Goal: Transaction & Acquisition: Purchase product/service

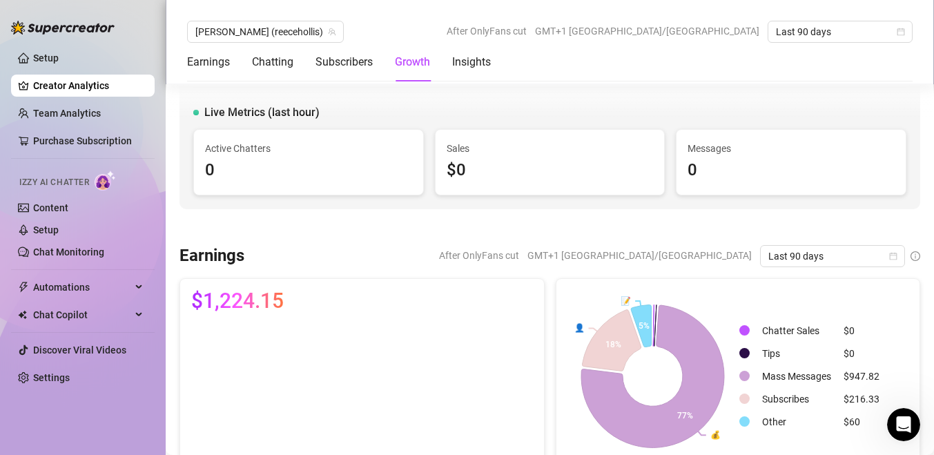
scroll to position [1167, 0]
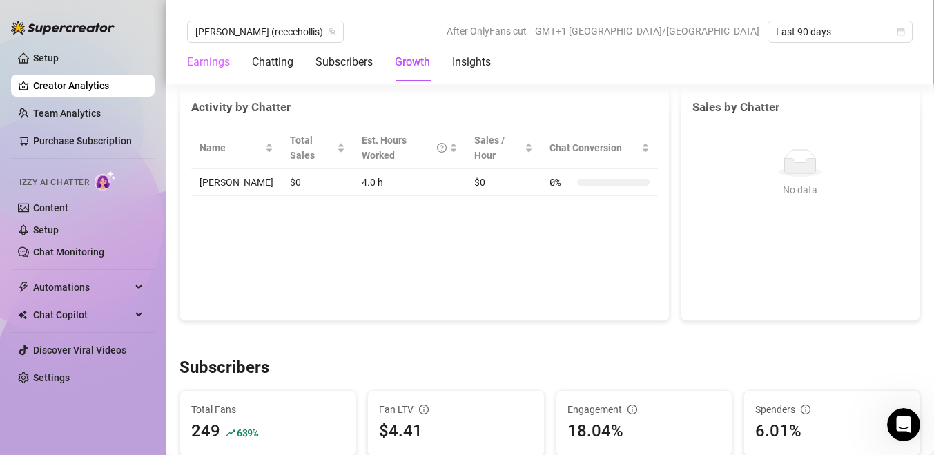
click at [197, 52] on div "Earnings" at bounding box center [208, 62] width 43 height 39
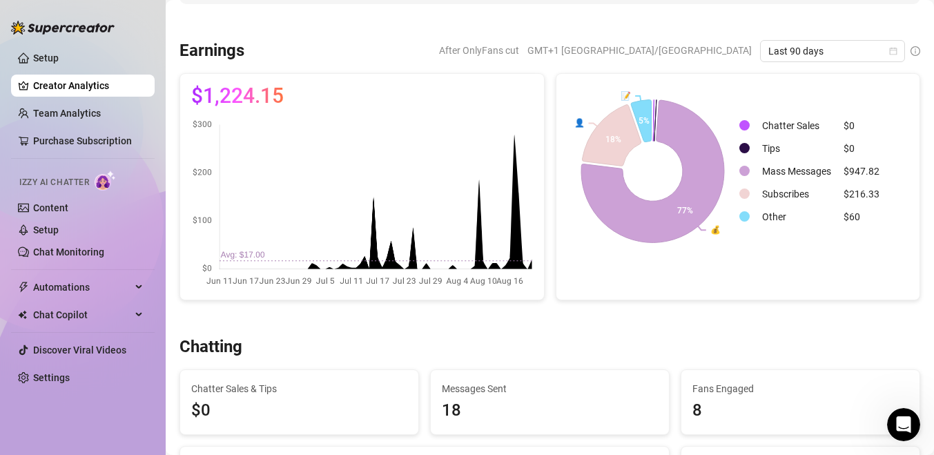
scroll to position [154, 0]
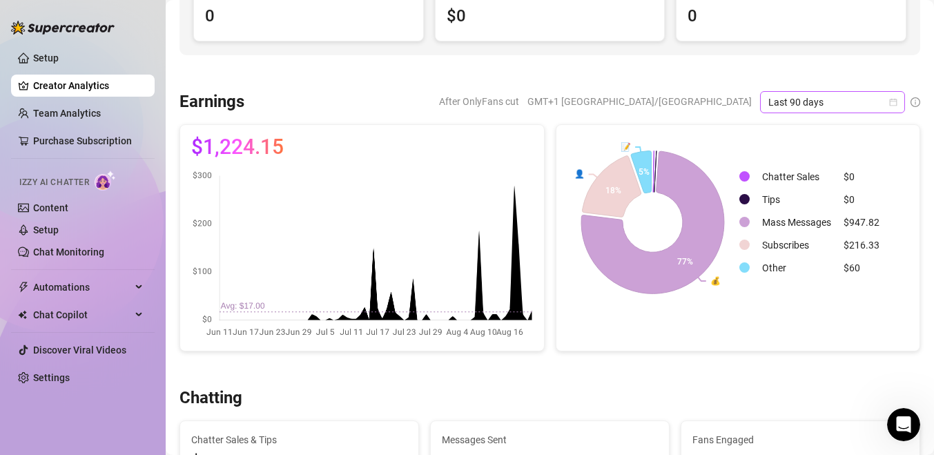
click at [829, 110] on span "Last 90 days" at bounding box center [832, 102] width 128 height 21
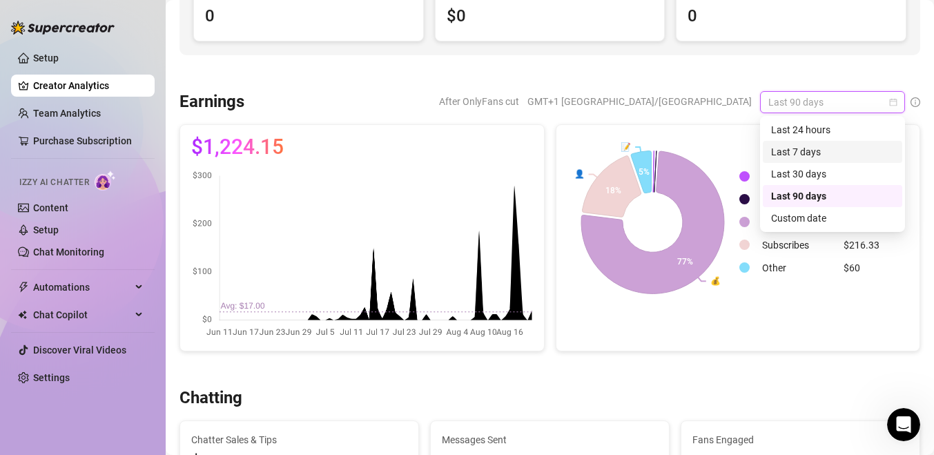
click at [819, 149] on div "Last 7 days" at bounding box center [832, 151] width 123 height 15
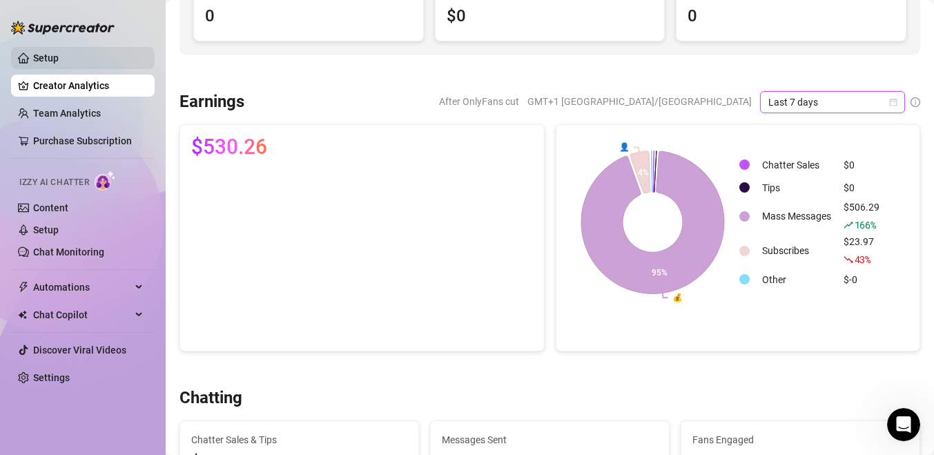
click at [59, 60] on link "Setup" at bounding box center [46, 57] width 26 height 11
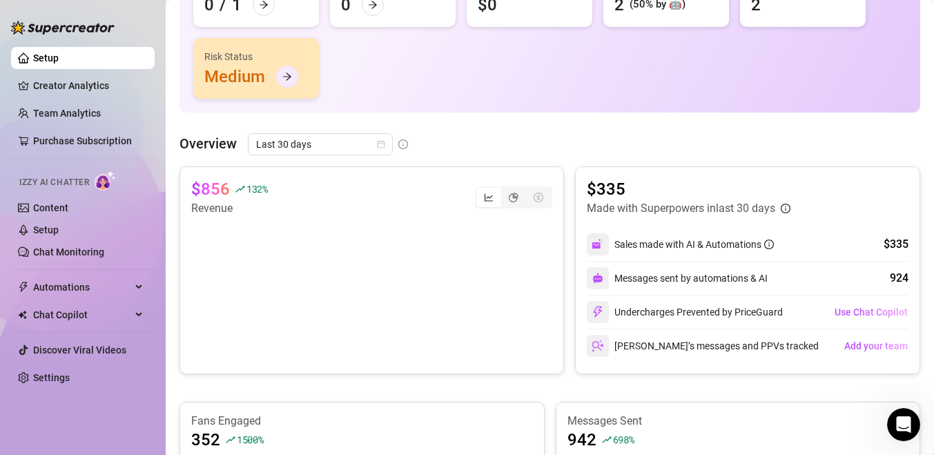
click at [295, 78] on div at bounding box center [287, 77] width 22 height 22
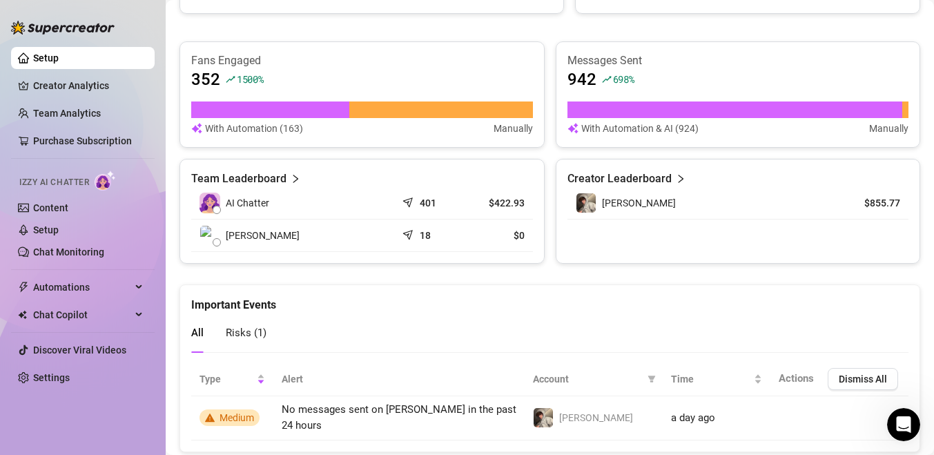
scroll to position [545, 0]
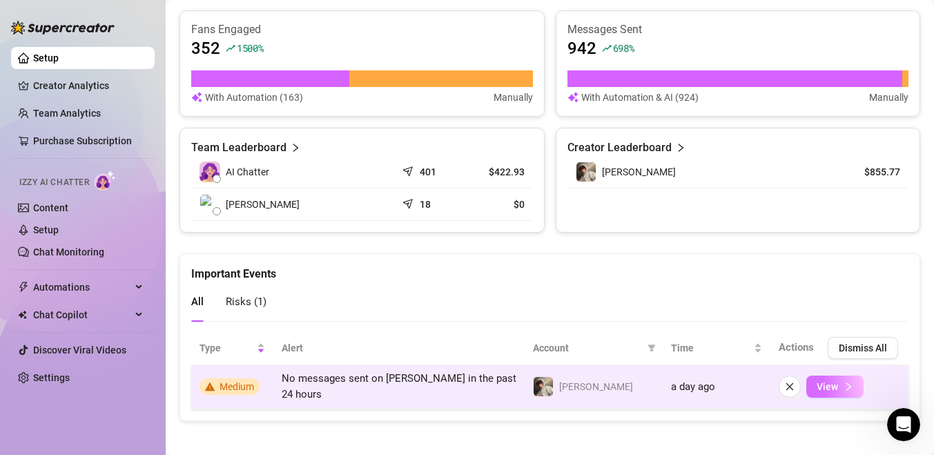
click at [818, 383] on span "View" at bounding box center [827, 386] width 21 height 11
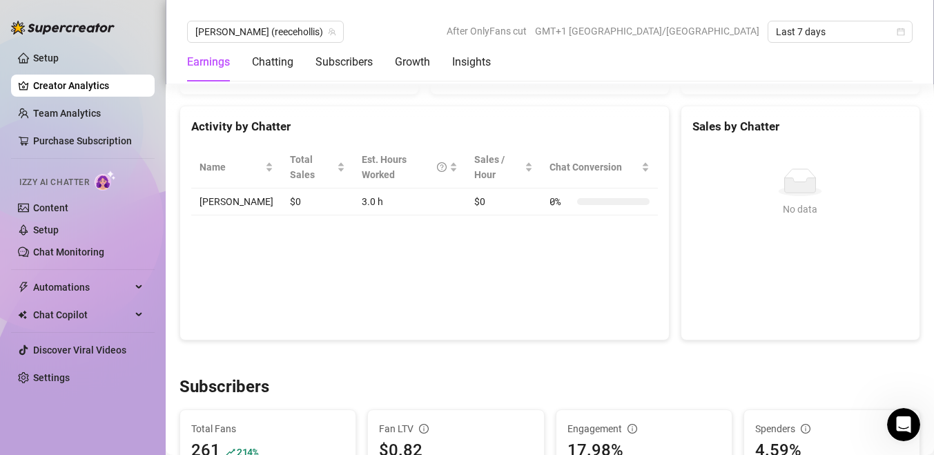
scroll to position [538, 0]
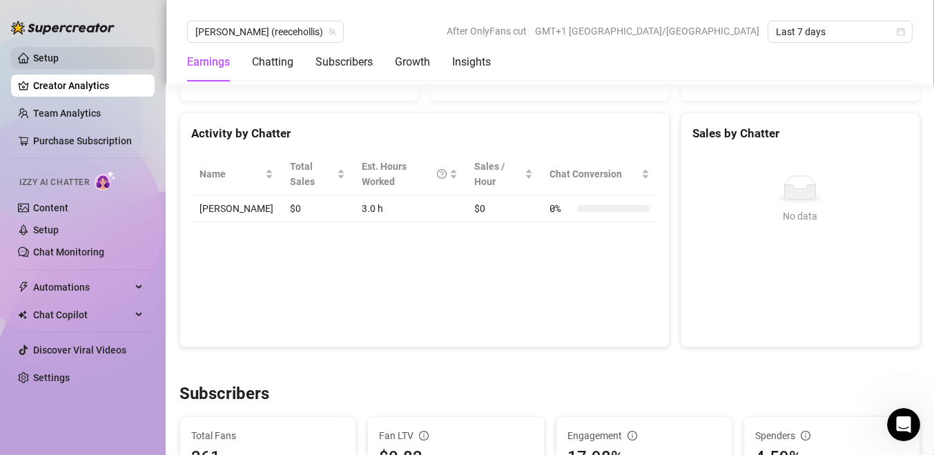
click at [59, 56] on link "Setup" at bounding box center [46, 57] width 26 height 11
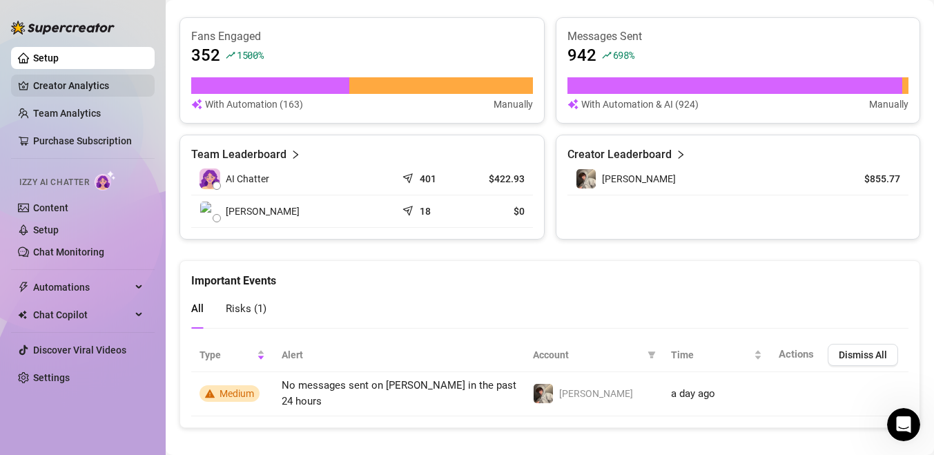
click at [83, 81] on link "Creator Analytics" at bounding box center [88, 86] width 110 height 22
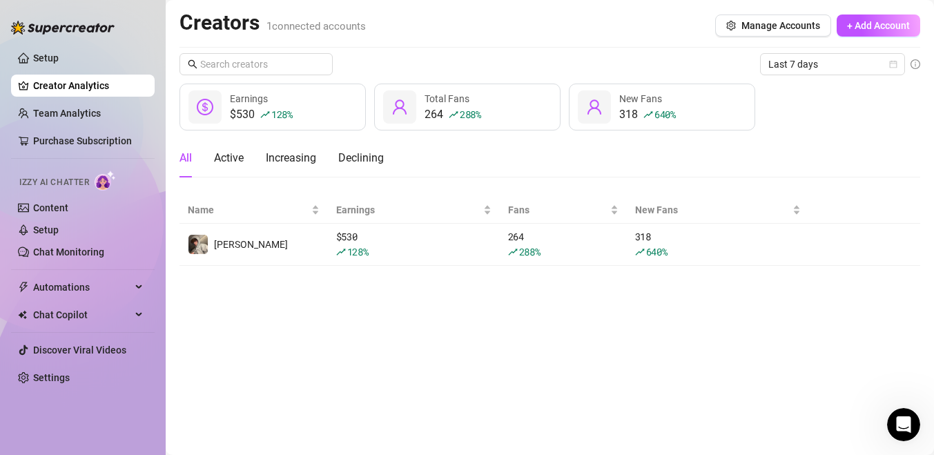
click at [248, 107] on div "$530 128 %" at bounding box center [261, 114] width 63 height 17
click at [59, 233] on link "Setup" at bounding box center [46, 229] width 26 height 11
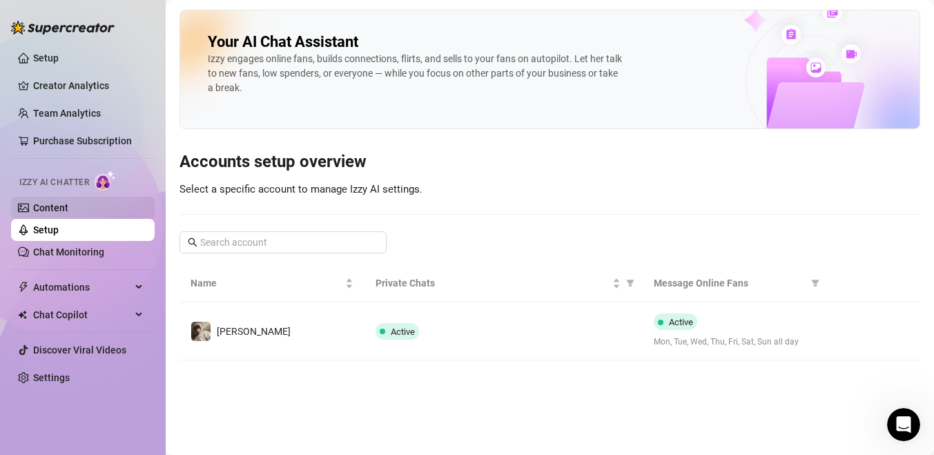
click at [64, 208] on link "Content" at bounding box center [50, 207] width 35 height 11
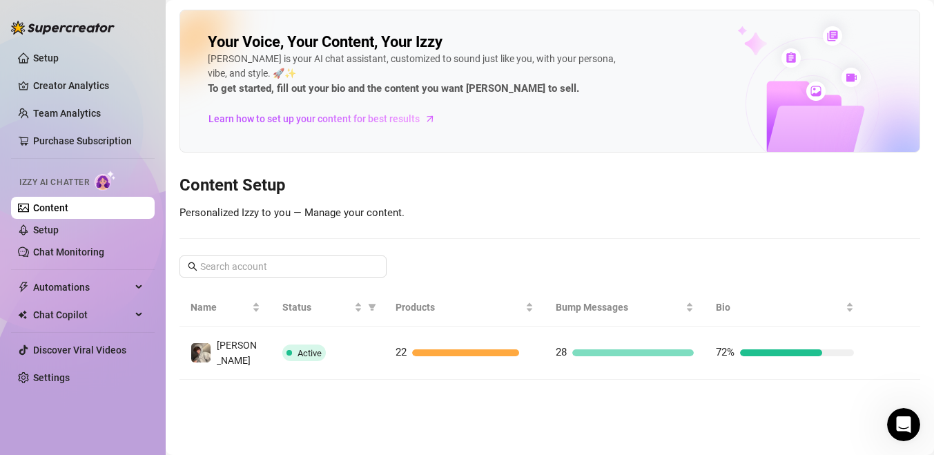
click at [54, 264] on ul "Setup Creator Analytics Team Analytics Purchase Subscription Izzy AI Chatter Co…" at bounding box center [83, 217] width 144 height 353
click at [55, 255] on link "Chat Monitoring" at bounding box center [68, 251] width 71 height 11
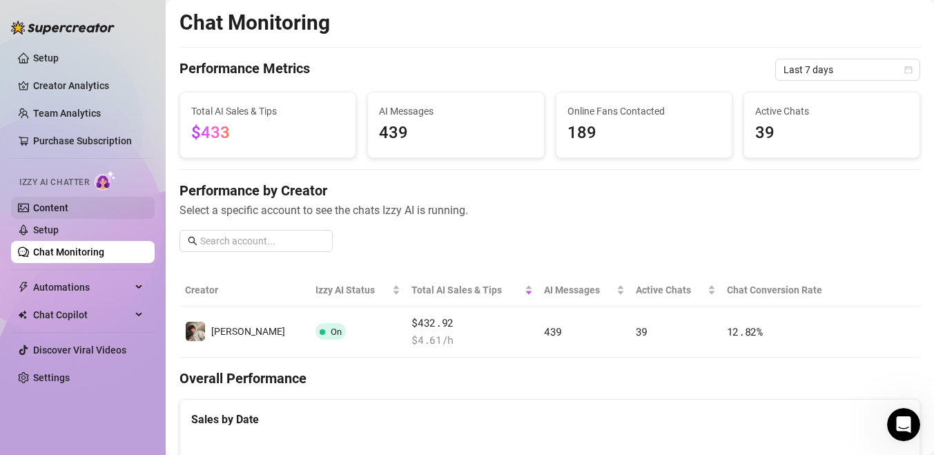
click at [51, 208] on link "Content" at bounding box center [50, 207] width 35 height 11
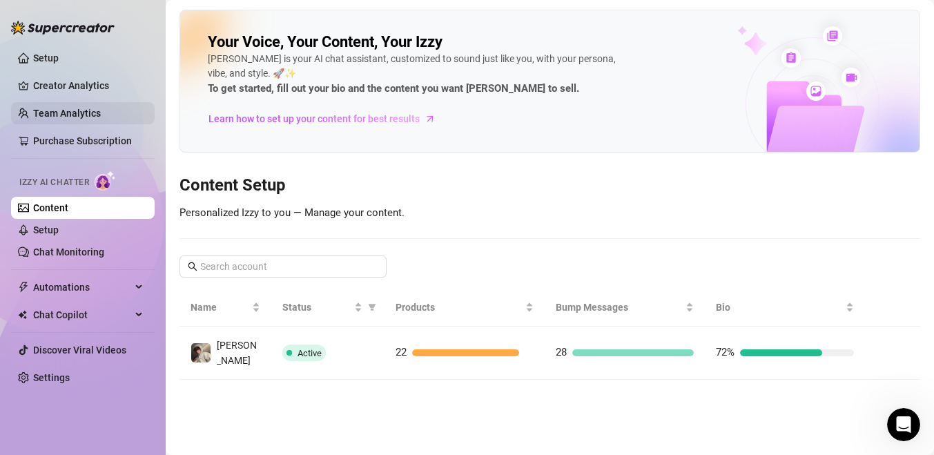
click at [63, 108] on link "Team Analytics" at bounding box center [67, 113] width 68 height 11
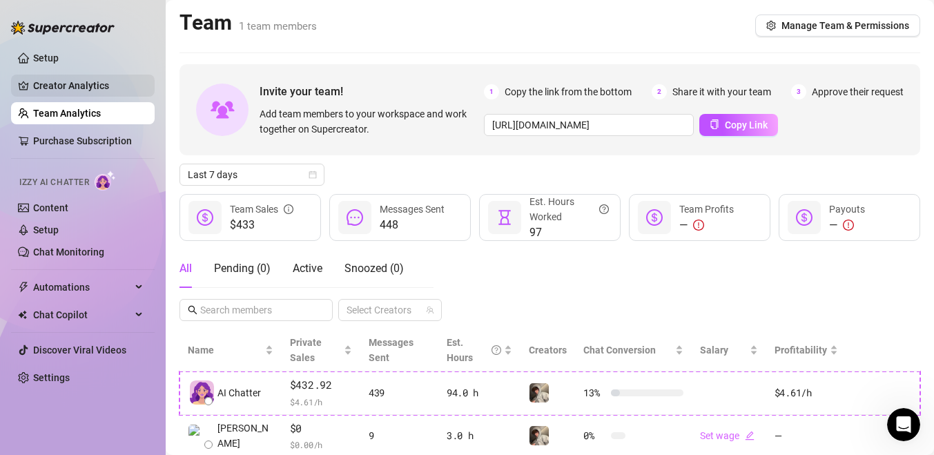
click at [68, 84] on link "Creator Analytics" at bounding box center [88, 86] width 110 height 22
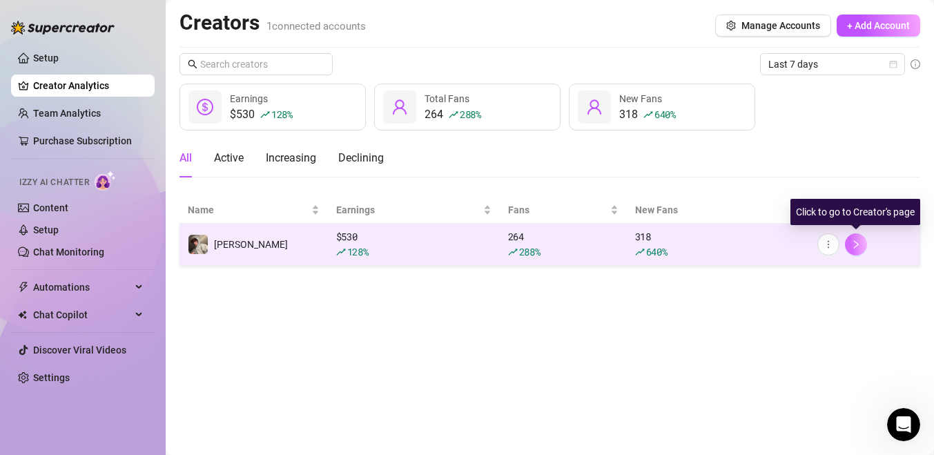
click at [855, 244] on icon "right" at bounding box center [856, 245] width 10 height 10
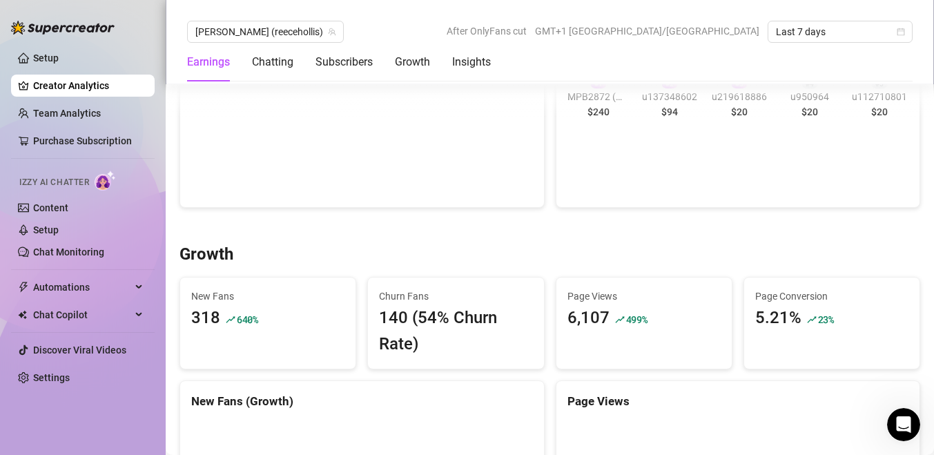
scroll to position [1015, 0]
click at [488, 48] on div "Insights" at bounding box center [471, 62] width 39 height 39
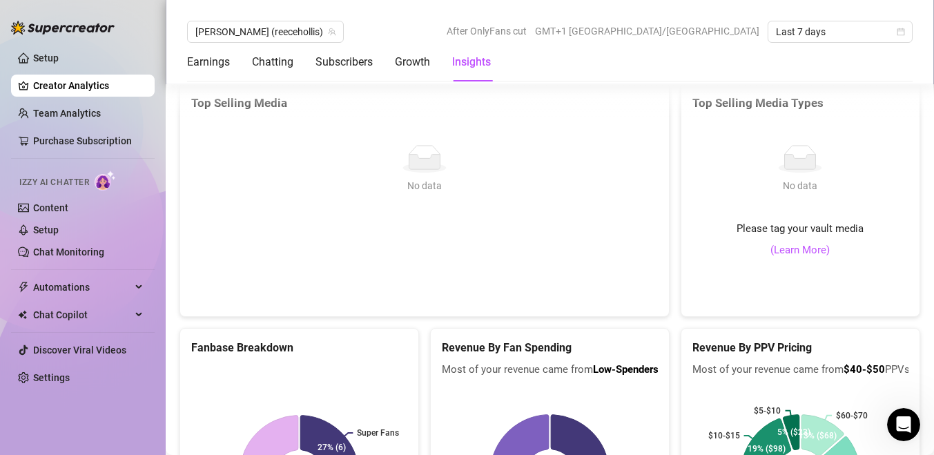
scroll to position [2543, 0]
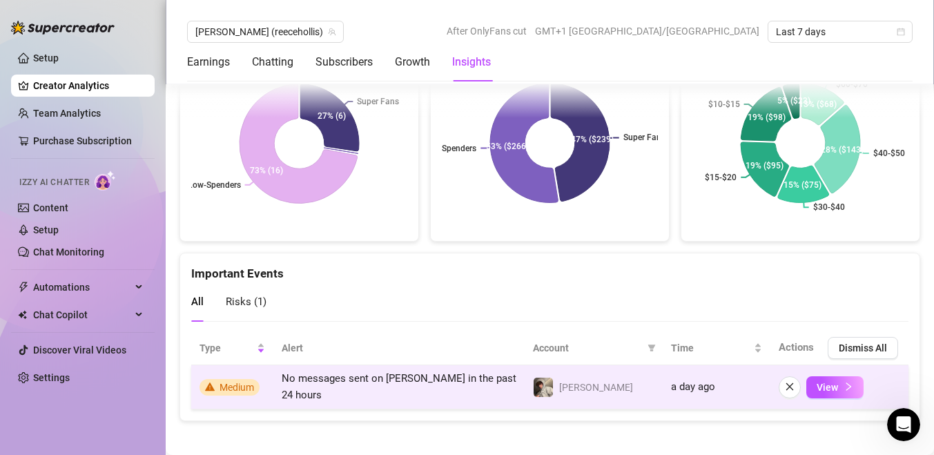
click at [429, 387] on span "No messages sent on [PERSON_NAME] in the past 24 hours" at bounding box center [399, 386] width 235 height 29
click at [842, 382] on button "View" at bounding box center [834, 387] width 57 height 22
click at [830, 382] on span "View" at bounding box center [827, 387] width 21 height 11
click at [685, 389] on td "a day ago" at bounding box center [717, 387] width 108 height 44
click at [465, 389] on td "No messages sent on [PERSON_NAME] in the past 24 hours" at bounding box center [398, 387] width 251 height 44
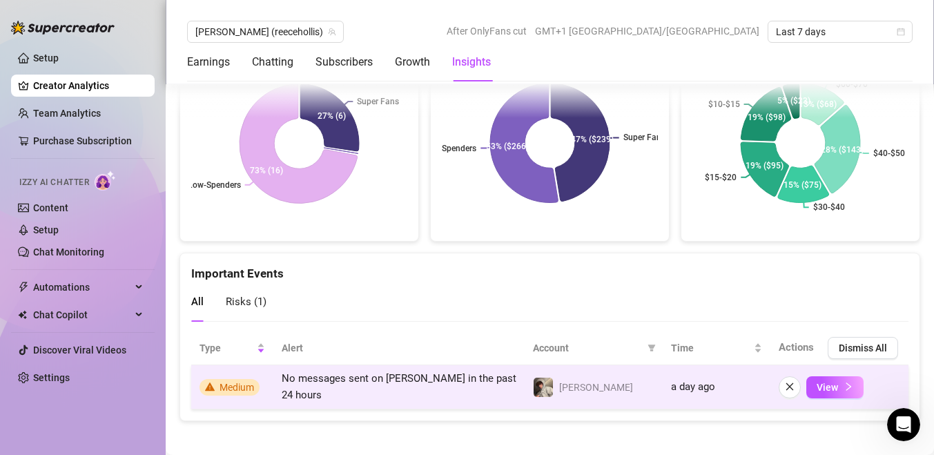
click at [219, 382] on span "Medium" at bounding box center [236, 387] width 35 height 11
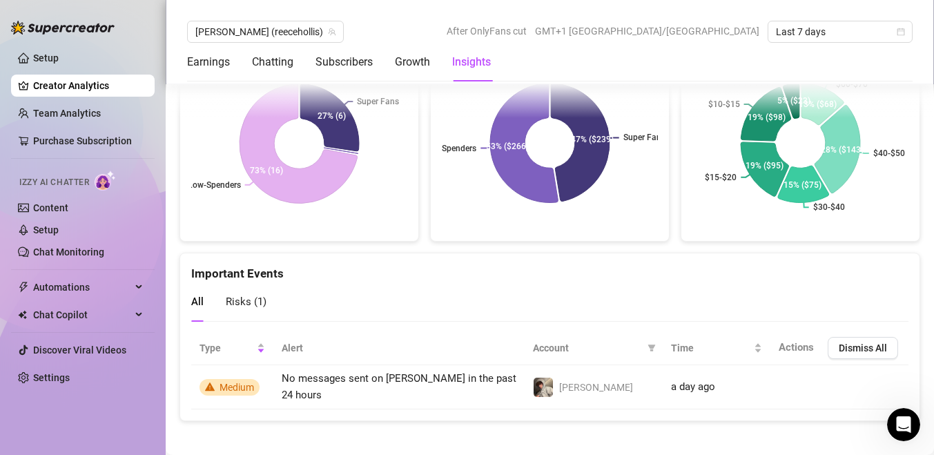
click at [246, 308] on div "Risks ( 1 )" at bounding box center [246, 301] width 41 height 17
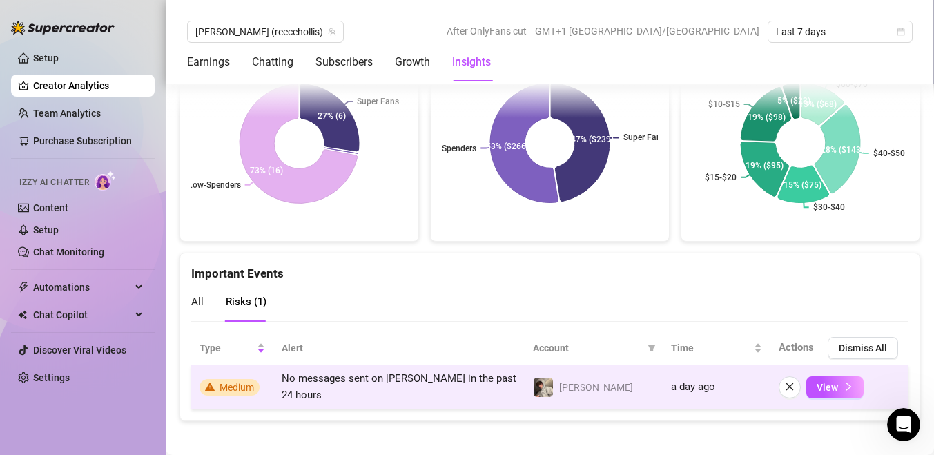
click at [295, 393] on td "No messages sent on [PERSON_NAME] in the past 24 hours" at bounding box center [398, 387] width 251 height 44
click at [832, 383] on span "View" at bounding box center [827, 387] width 21 height 11
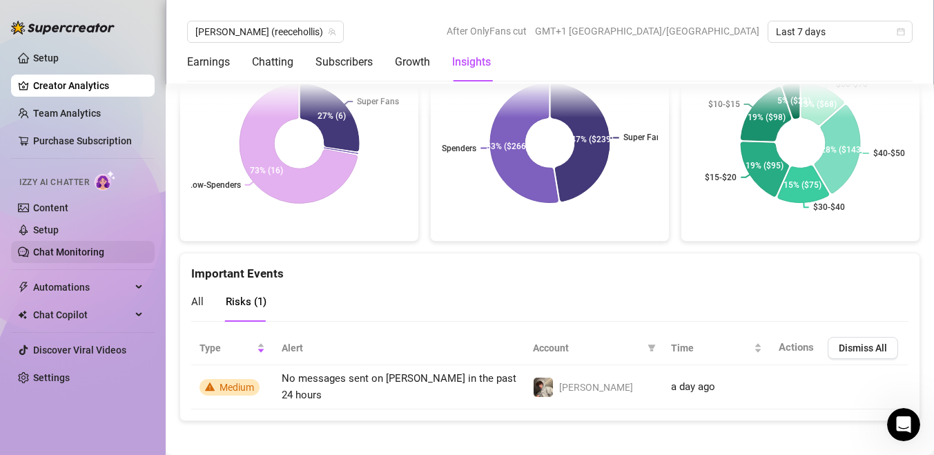
click at [90, 246] on link "Chat Monitoring" at bounding box center [68, 251] width 71 height 11
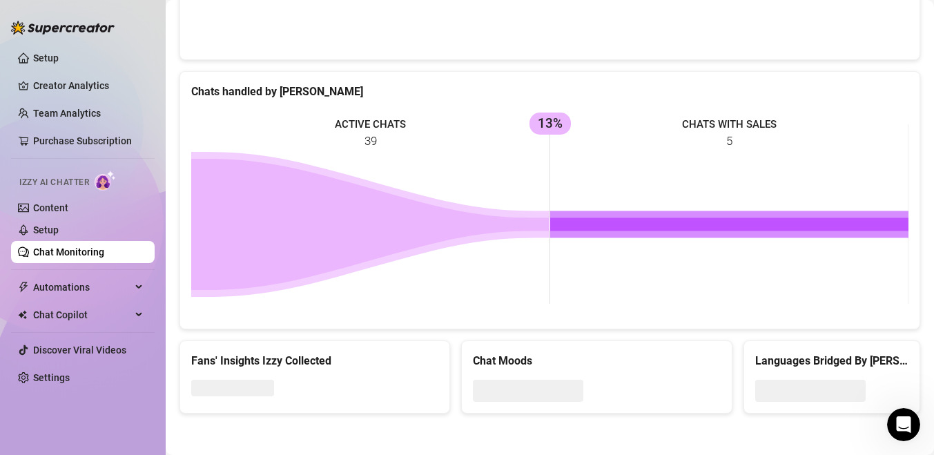
scroll to position [528, 0]
click at [59, 225] on link "Setup" at bounding box center [46, 229] width 26 height 11
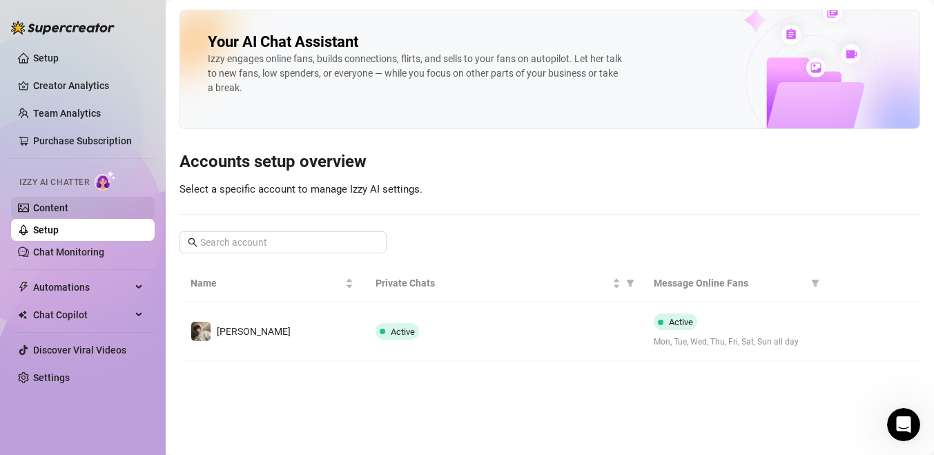
click at [68, 213] on link "Content" at bounding box center [50, 207] width 35 height 11
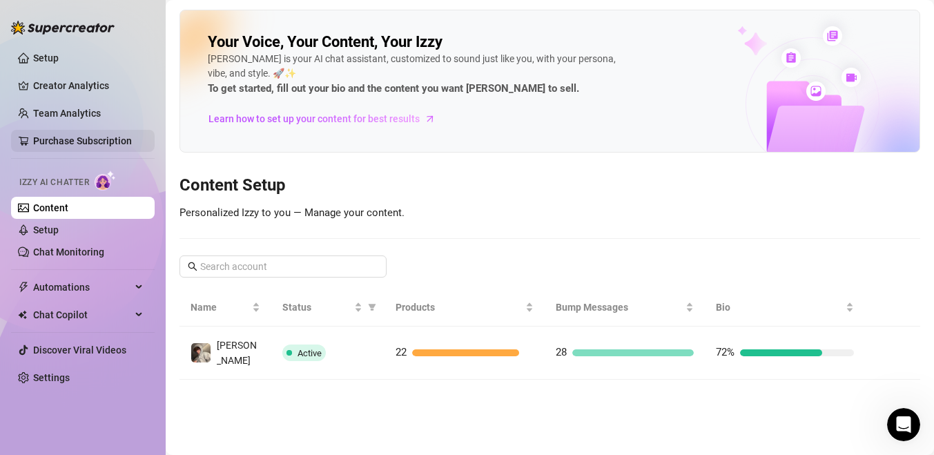
click at [95, 146] on link "Purchase Subscription" at bounding box center [82, 140] width 99 height 11
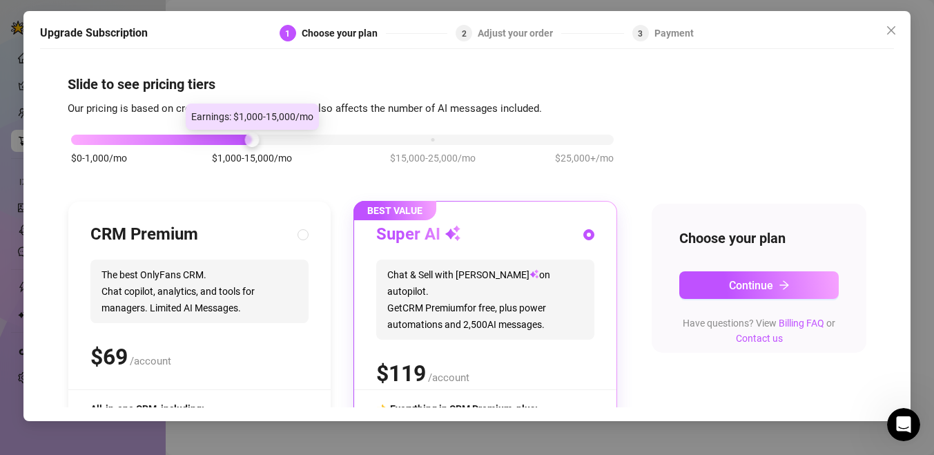
click at [253, 141] on div at bounding box center [251, 140] width 14 height 14
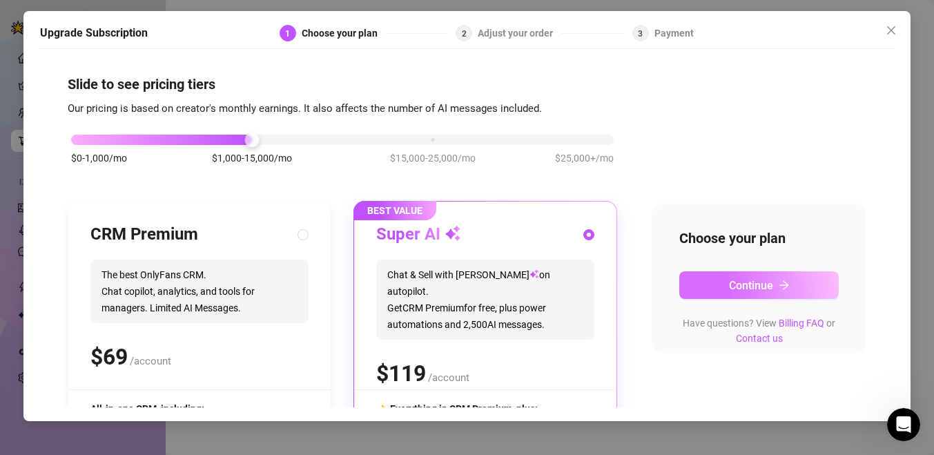
click at [705, 281] on button "Continue" at bounding box center [758, 285] width 159 height 28
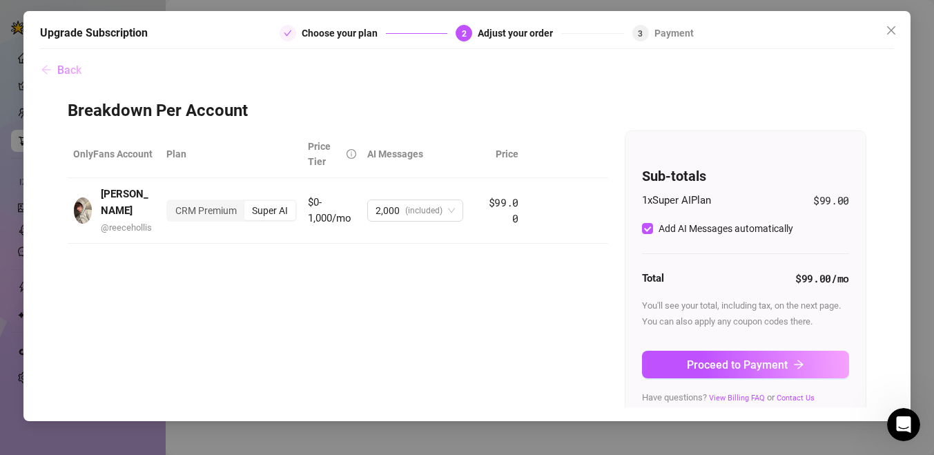
click at [41, 67] on icon "arrow-left" at bounding box center [46, 69] width 11 height 11
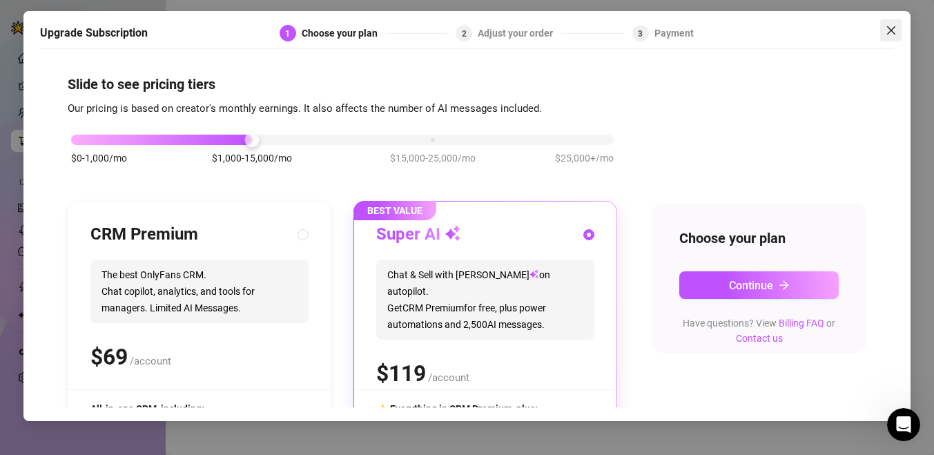
click at [894, 31] on icon "close" at bounding box center [891, 30] width 11 height 11
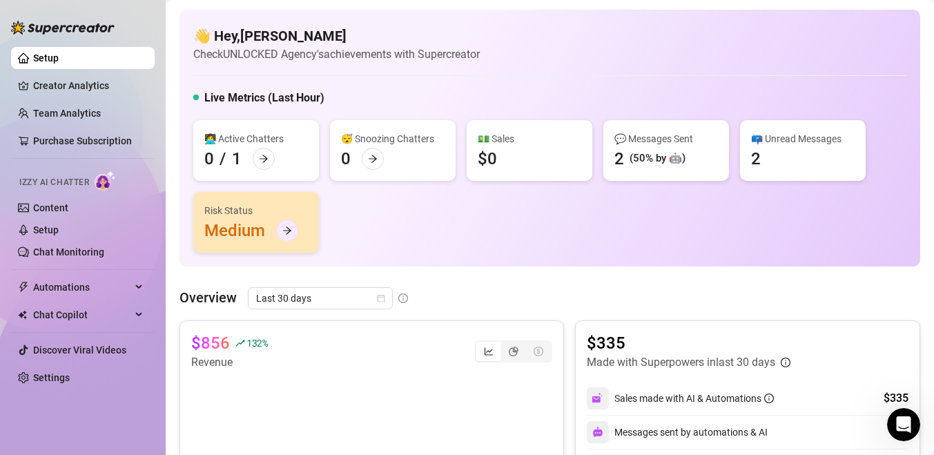
click at [284, 226] on icon "arrow-right" at bounding box center [287, 231] width 10 height 10
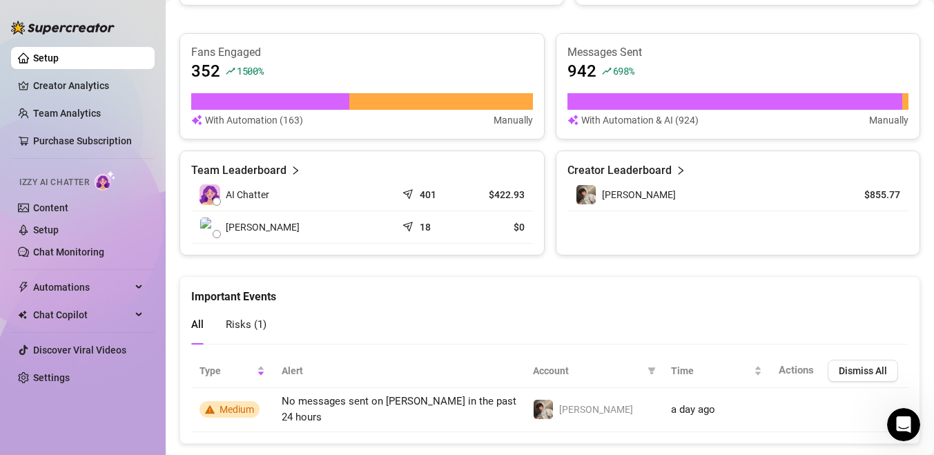
scroll to position [545, 0]
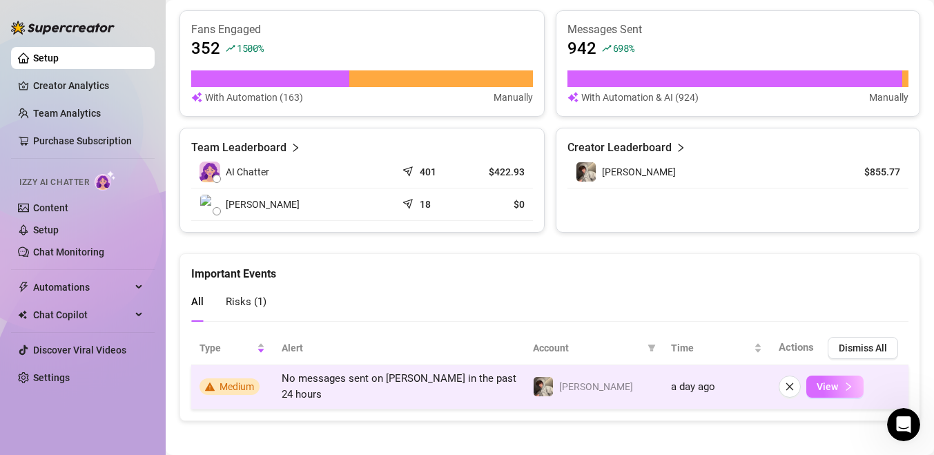
click at [846, 383] on icon "right" at bounding box center [848, 387] width 10 height 10
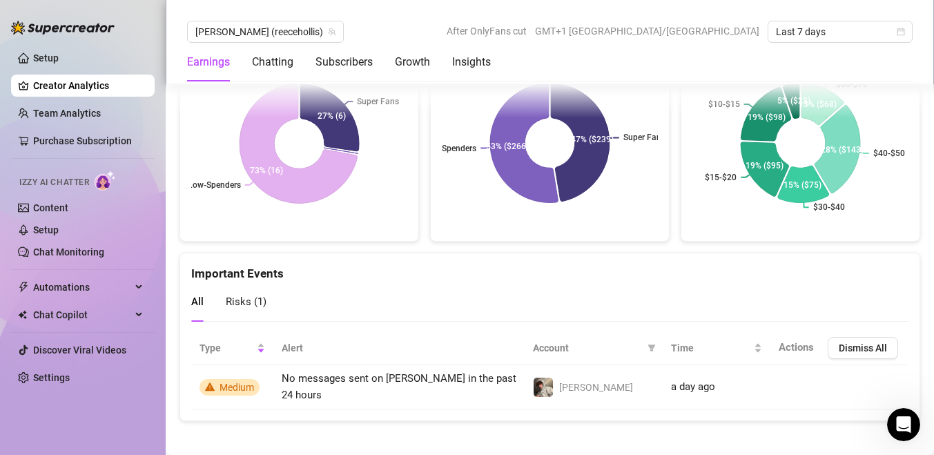
scroll to position [2543, 0]
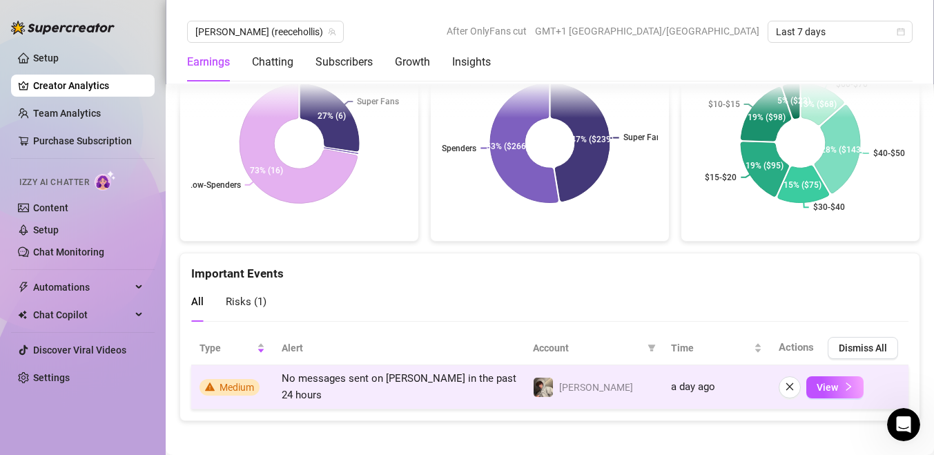
click at [589, 387] on td "[PERSON_NAME]" at bounding box center [594, 387] width 138 height 44
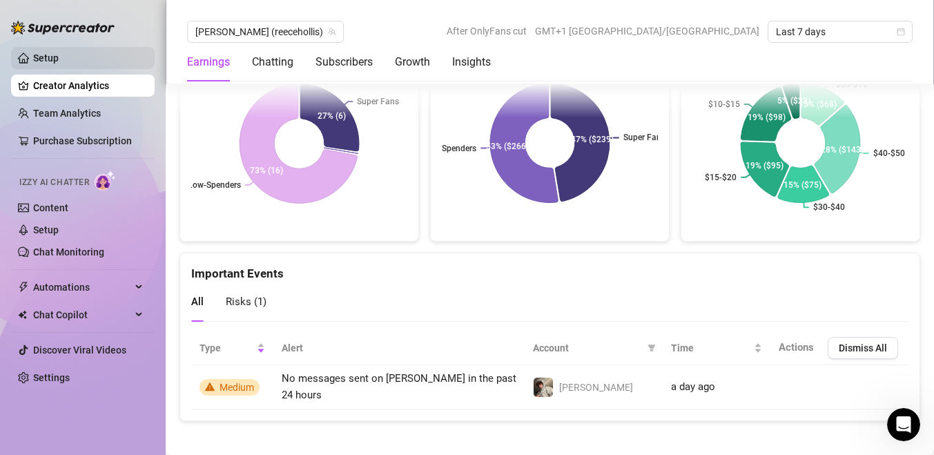
click at [46, 62] on link "Setup" at bounding box center [46, 57] width 26 height 11
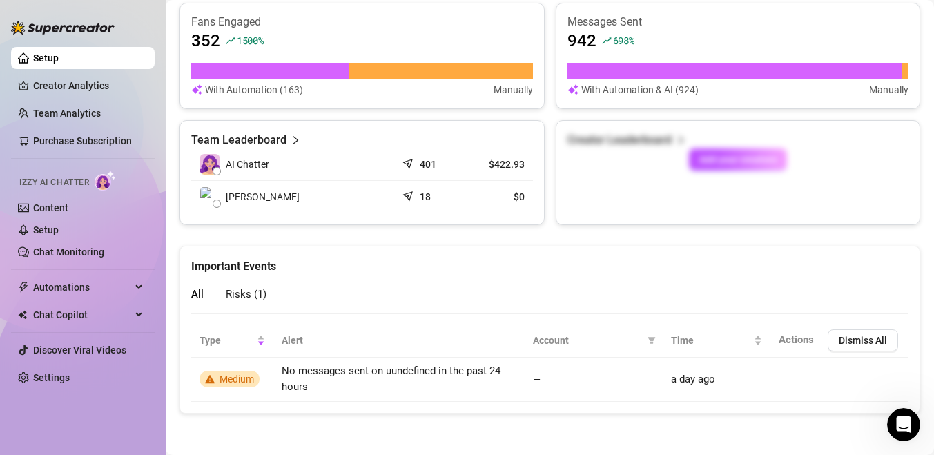
scroll to position [545, 0]
